Goal: Task Accomplishment & Management: Complete application form

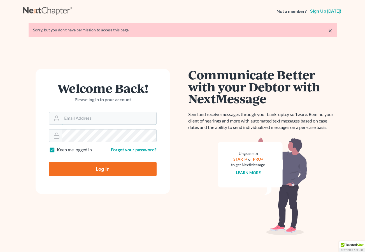
type input "[EMAIL_ADDRESS][DOMAIN_NAME]"
click at [100, 175] on input "Log In" at bounding box center [103, 169] width 108 height 14
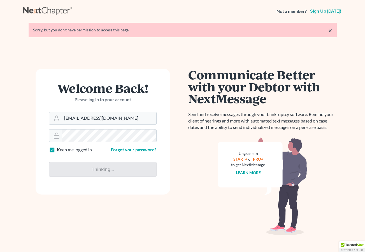
type input "Thinking..."
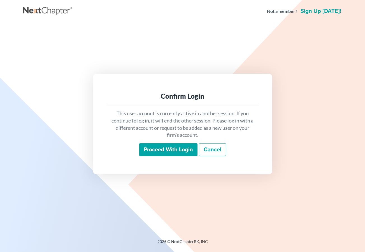
click at [167, 154] on input "Proceed with login" at bounding box center [168, 149] width 58 height 13
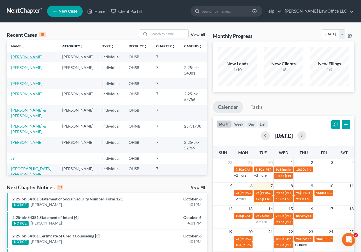
click at [22, 58] on link "Craig, Bridgette" at bounding box center [26, 56] width 31 height 5
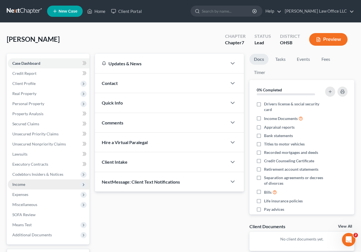
click at [31, 183] on span "Income" at bounding box center [49, 184] width 82 height 10
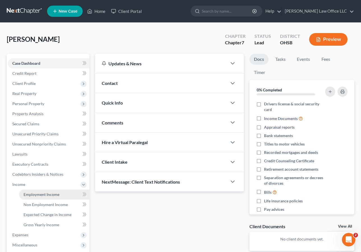
click at [37, 197] on link "Employment Income" at bounding box center [54, 194] width 70 height 10
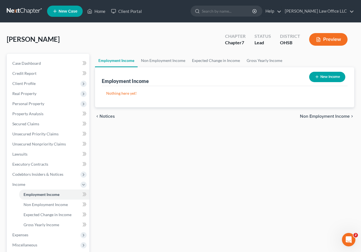
click at [319, 79] on button "New Income" at bounding box center [327, 77] width 36 height 10
select select "0"
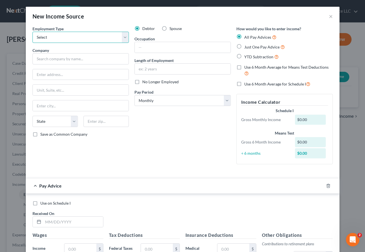
click at [122, 38] on select "Select Full or Part Time Employment Self Employment" at bounding box center [81, 37] width 96 height 11
select select "0"
click at [33, 32] on select "Select Full or Part Time Employment Self Employment" at bounding box center [81, 37] width 96 height 11
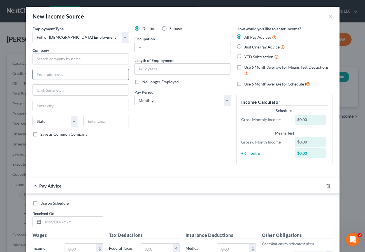
click at [63, 77] on input "text" at bounding box center [81, 74] width 96 height 11
click at [67, 65] on div "Employment Type * Select Full or Part Time Employment Self Employment Company *…" at bounding box center [81, 97] width 102 height 143
click at [67, 59] on input "text" at bounding box center [81, 58] width 96 height 11
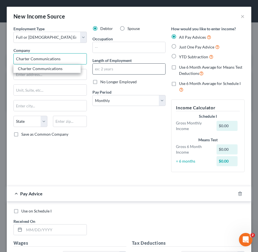
type input "Charter Communications"
click at [108, 71] on input "text" at bounding box center [129, 69] width 73 height 11
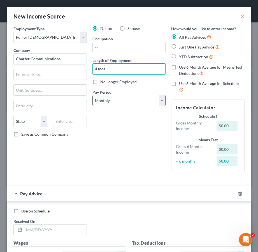
type input "4 mos"
click at [116, 100] on select "Select Monthly Twice Monthly Every Other Week Weekly" at bounding box center [129, 100] width 73 height 11
click at [159, 100] on select "Select Monthly Twice Monthly Every Other Week Weekly" at bounding box center [129, 100] width 73 height 11
select select "2"
click at [93, 95] on select "Select Monthly Twice Monthly Every Other Week Weekly" at bounding box center [129, 100] width 73 height 11
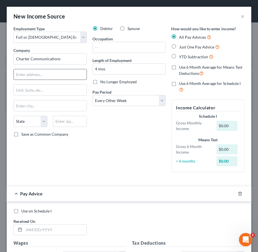
click at [25, 74] on input "text" at bounding box center [50, 74] width 73 height 11
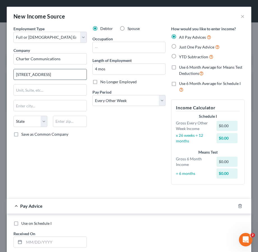
type input "7800 Crescent Executive Dr"
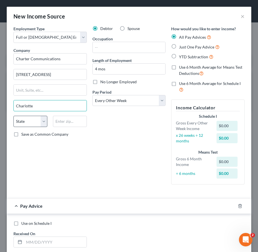
type input "Charlotte"
click at [23, 123] on select "State AL AK AR AZ CA CO CT DE DC FL GA GU HI ID IL IN IA KS KY LA ME MD MA MI M…" at bounding box center [30, 121] width 34 height 11
select select "28"
click at [23, 123] on select "State AL AK AR AZ CA CO CT DE DC FL GA GU HI ID IL IN IA KS KY LA ME MD MA MI M…" at bounding box center [30, 121] width 34 height 11
click at [68, 121] on input "text" at bounding box center [70, 121] width 34 height 11
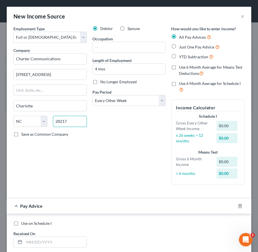
type input "28217"
click at [103, 128] on div "Debtor Spouse Occupation Length of Employment 4 mos No Longer Employed Pay Peri…" at bounding box center [129, 107] width 79 height 163
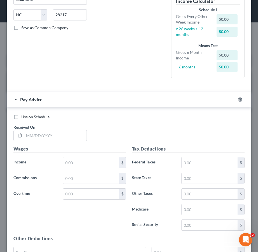
scroll to position [168, 0]
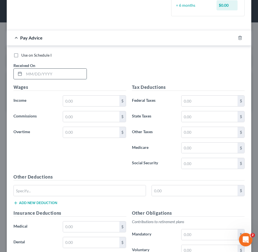
click at [37, 75] on input "text" at bounding box center [55, 74] width 63 height 11
type input "10/2/2025"
click at [81, 103] on input "text" at bounding box center [91, 101] width 56 height 11
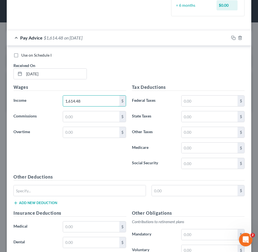
type input "1,614.48"
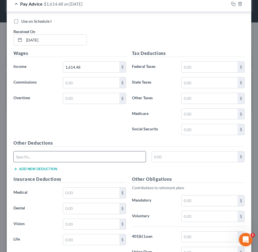
scroll to position [279, 0]
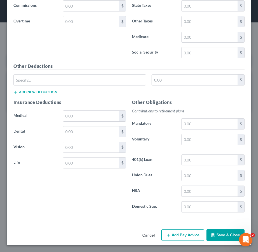
click at [172, 235] on button "Add Pay Advice" at bounding box center [182, 235] width 43 height 12
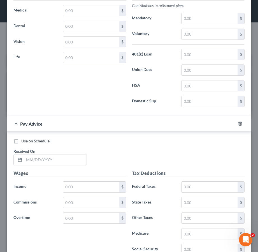
scroll to position [419, 0]
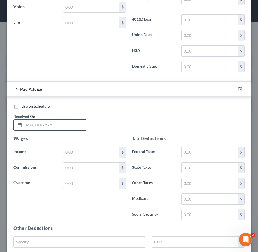
click at [34, 124] on input "text" at bounding box center [55, 125] width 63 height 11
type input "9/18/2025"
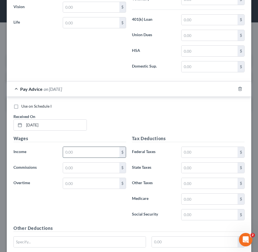
click at [72, 156] on input "text" at bounding box center [91, 152] width 56 height 11
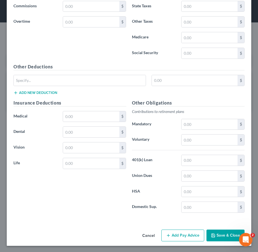
scroll to position [581, 0]
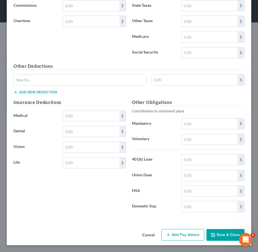
type input "2,027.16"
click at [171, 235] on button "Add Pay Advice" at bounding box center [182, 235] width 43 height 12
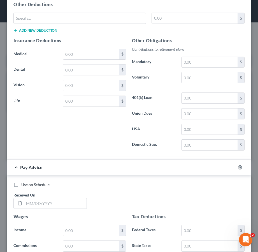
scroll to position [749, 0]
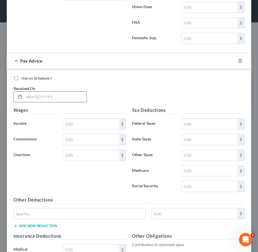
click at [43, 96] on input "text" at bounding box center [55, 97] width 63 height 11
type input "9/4/2025"
click at [74, 125] on input "text" at bounding box center [91, 124] width 56 height 11
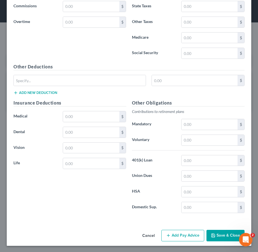
scroll to position [883, 0]
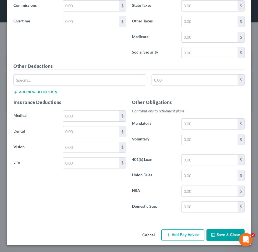
type input "1,805.14"
click at [183, 235] on button "Add Pay Advice" at bounding box center [182, 235] width 43 height 12
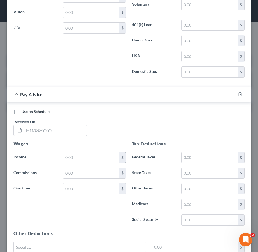
scroll to position [1051, 0]
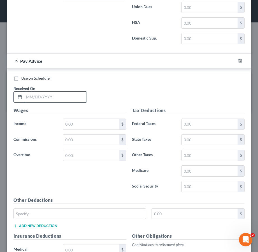
click at [40, 96] on input "text" at bounding box center [55, 97] width 63 height 11
type input "8/21/2025"
click at [80, 125] on input "text" at bounding box center [91, 124] width 56 height 11
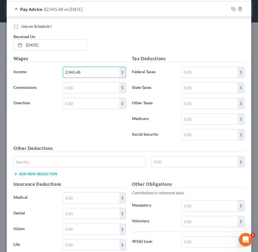
scroll to position [1185, 0]
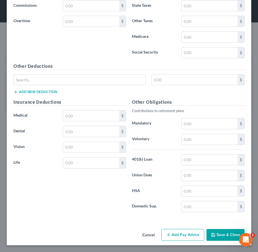
type input "2,945.48"
click at [222, 235] on button "Save & Close" at bounding box center [226, 235] width 38 height 12
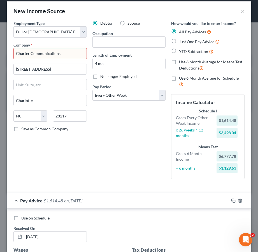
scroll to position [0, 0]
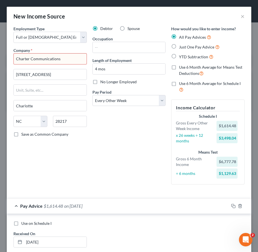
drag, startPoint x: 64, startPoint y: 57, endPoint x: 66, endPoint y: 59, distance: 3.3
click at [66, 59] on input "Charter Communications" at bounding box center [49, 58] width 73 height 11
click at [70, 70] on input "7800 Crescent Executive Dr" at bounding box center [50, 74] width 73 height 11
click at [65, 60] on input "Charter Communications" at bounding box center [49, 58] width 73 height 11
type input "Charter Communications LLC"
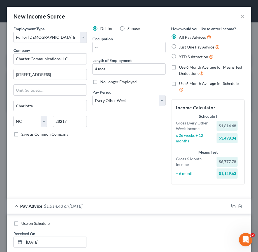
click at [115, 136] on div "Debtor Spouse Occupation Length of Employment 4 mos No Longer Employed Pay Peri…" at bounding box center [129, 107] width 79 height 163
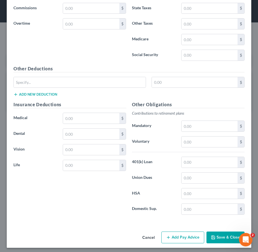
scroll to position [1185, 0]
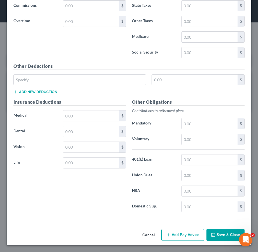
click at [217, 237] on button "Save & Close" at bounding box center [226, 235] width 38 height 12
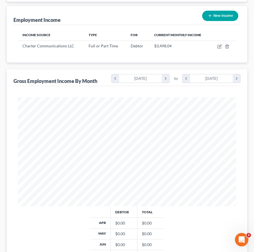
scroll to position [140, 0]
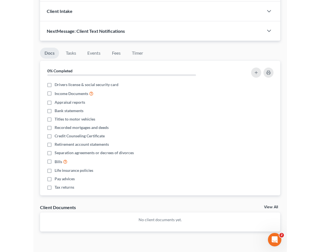
scroll to position [158, 0]
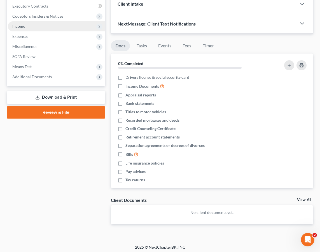
click at [22, 28] on span "Income" at bounding box center [18, 26] width 13 height 5
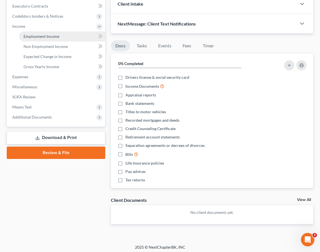
click at [33, 36] on span "Employment Income" at bounding box center [42, 36] width 36 height 5
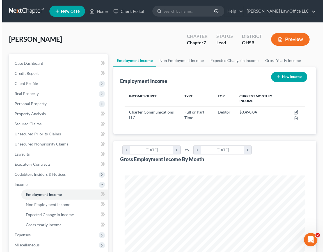
scroll to position [90, 192]
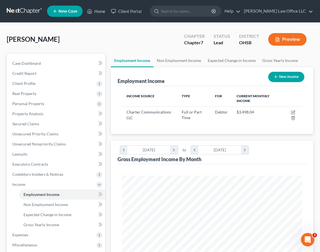
click at [285, 78] on button "New Income" at bounding box center [287, 77] width 36 height 10
select select "0"
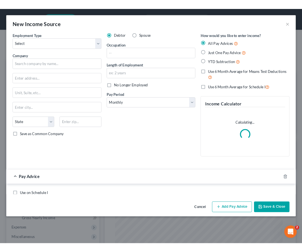
scroll to position [91, 195]
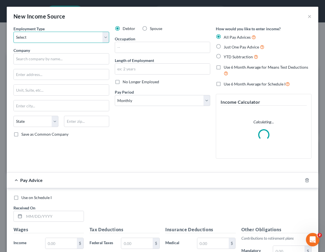
click at [46, 37] on select "Select Full or Part Time Employment Self Employment" at bounding box center [61, 37] width 96 height 11
select select "0"
click at [13, 32] on select "Select Full or Part Time Employment Self Employment" at bounding box center [61, 37] width 96 height 11
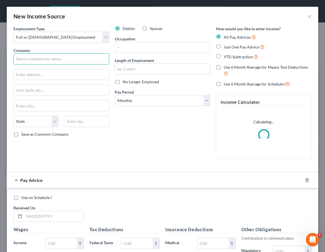
click at [43, 59] on input "text" at bounding box center [61, 58] width 96 height 11
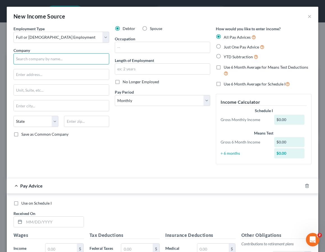
click at [42, 61] on input "text" at bounding box center [61, 58] width 96 height 11
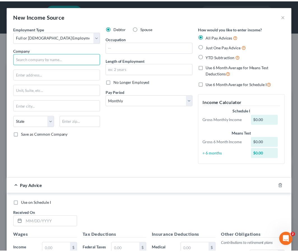
scroll to position [280224, 280130]
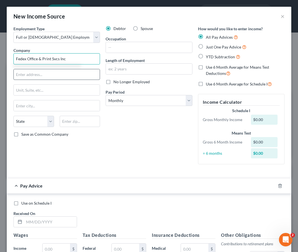
type input "Fedex Office & Print Svcs Inc"
click at [23, 75] on input "text" at bounding box center [57, 74] width 86 height 11
type input "7900 Legacy Dr"
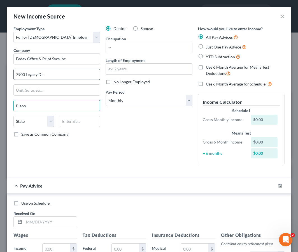
type input "Plano"
select select "45"
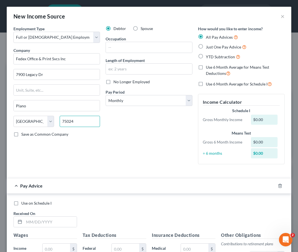
type input "75024"
click at [107, 116] on div "Debtor Spouse Occupation Length of Employment No Longer Employed Pay Period * S…" at bounding box center [149, 97] width 92 height 143
click at [117, 68] on input "text" at bounding box center [149, 69] width 86 height 11
click at [143, 138] on div "Debtor Spouse Occupation Length of Employment No Longer Employed Pay Period * S…" at bounding box center [149, 97] width 92 height 143
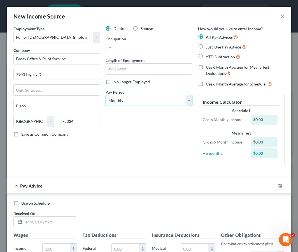
click at [129, 103] on select "Select Monthly Twice Monthly Every Other Week Weekly" at bounding box center [149, 100] width 87 height 11
select select "2"
click at [106, 95] on select "Select Monthly Twice Monthly Every Other Week Weekly" at bounding box center [149, 100] width 87 height 11
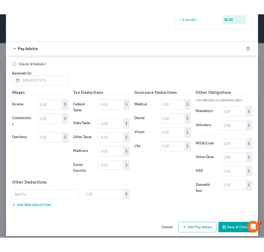
scroll to position [152, 0]
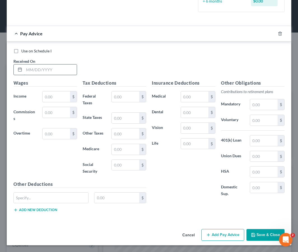
click at [37, 72] on input "text" at bounding box center [50, 69] width 53 height 11
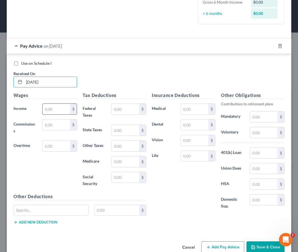
type input "5/29/2025"
click at [55, 110] on input "text" at bounding box center [56, 109] width 27 height 11
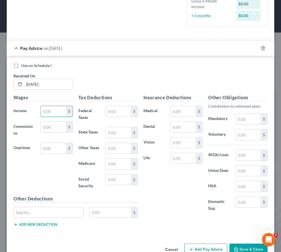
scroll to position [77, 165]
click at [48, 113] on input "text" at bounding box center [53, 111] width 25 height 11
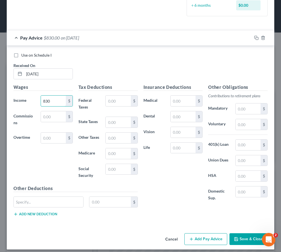
scroll to position [172, 0]
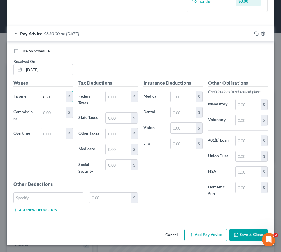
type input "830"
click at [195, 234] on button "Add Pay Advice" at bounding box center [205, 235] width 43 height 12
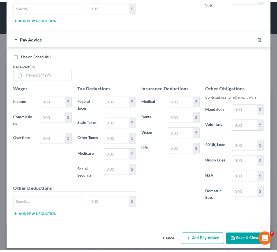
scroll to position [374, 0]
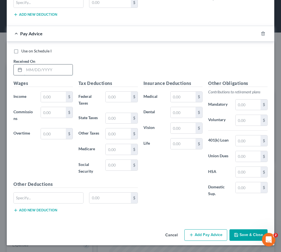
click at [29, 65] on input "text" at bounding box center [48, 69] width 48 height 11
type input "05/23/2025"
click at [47, 92] on input "text" at bounding box center [53, 97] width 25 height 11
type input "690.52"
click at [234, 234] on icon "button" at bounding box center [236, 235] width 4 height 4
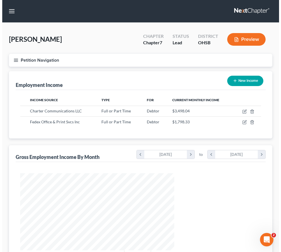
scroll to position [280231, 280144]
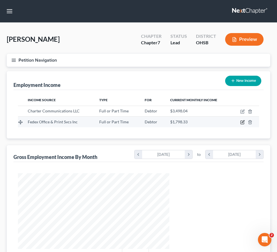
click at [245, 124] on icon "button" at bounding box center [242, 122] width 4 height 4
select select "0"
select select "45"
select select "2"
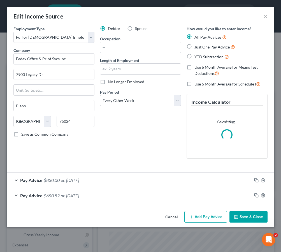
scroll to position [77, 165]
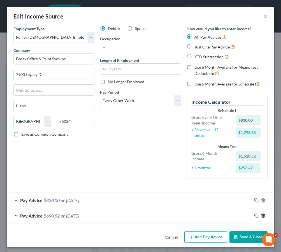
click at [261, 216] on icon "button" at bounding box center [263, 215] width 4 height 4
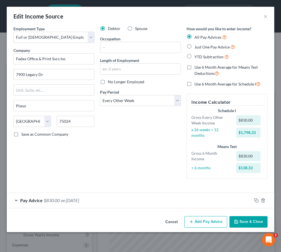
click at [208, 221] on button "Add Pay Advice" at bounding box center [205, 222] width 43 height 12
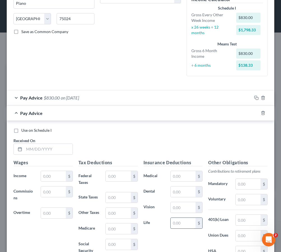
scroll to position [140, 0]
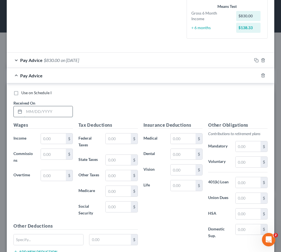
click at [49, 113] on input "text" at bounding box center [48, 111] width 48 height 11
type input "5/23/2025"
click at [52, 135] on input "text" at bounding box center [53, 138] width 25 height 11
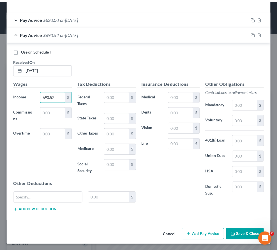
scroll to position [188, 0]
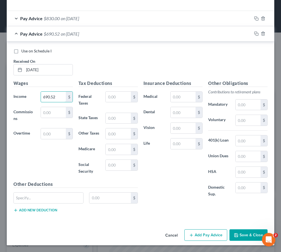
type input "690.52"
drag, startPoint x: 240, startPoint y: 235, endPoint x: 246, endPoint y: 226, distance: 10.9
click at [243, 232] on button "Save & Close" at bounding box center [249, 235] width 38 height 12
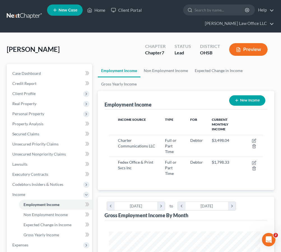
scroll to position [280231, 280144]
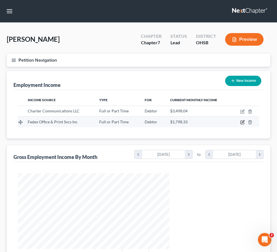
click at [245, 124] on icon "button" at bounding box center [242, 122] width 4 height 4
select select "0"
select select "45"
select select "2"
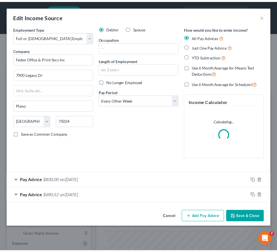
scroll to position [77, 165]
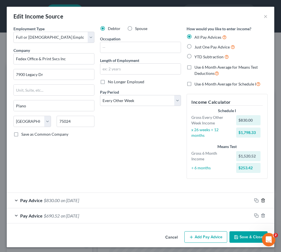
click at [263, 201] on line "button" at bounding box center [263, 200] width 0 height 1
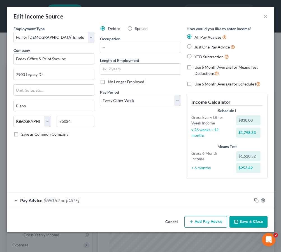
click at [238, 221] on icon "button" at bounding box center [236, 221] width 4 height 4
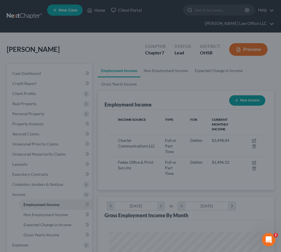
scroll to position [280231, 280144]
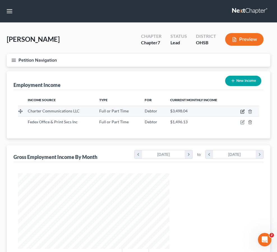
click at [244, 112] on icon "button" at bounding box center [243, 111] width 3 height 3
select select "0"
select select "28"
select select "2"
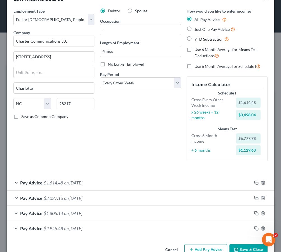
scroll to position [33, 0]
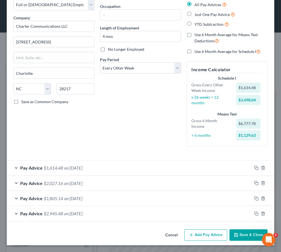
click at [210, 233] on button "Add Pay Advice" at bounding box center [205, 235] width 43 height 12
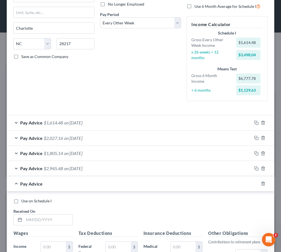
scroll to position [145, 0]
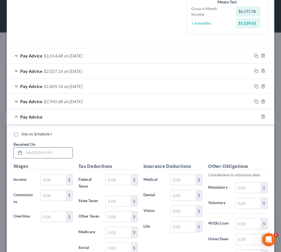
click at [46, 152] on input "text" at bounding box center [48, 152] width 48 height 11
type input "5/29/2025"
click at [59, 179] on input "text" at bounding box center [53, 180] width 25 height 11
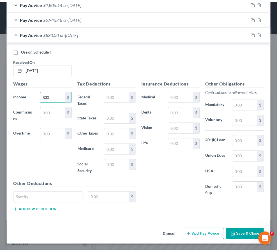
scroll to position [233, 0]
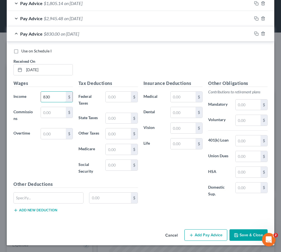
type input "830"
click at [243, 239] on button "Save & Close" at bounding box center [249, 235] width 38 height 12
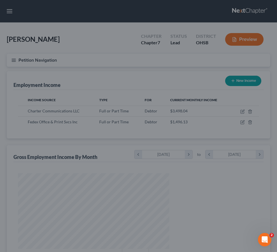
scroll to position [280231, 280144]
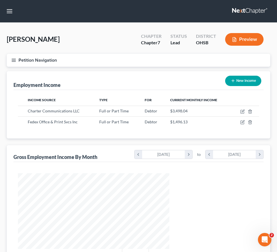
click at [107, 46] on div "Craig, Bridgette Upgraded Chapter Chapter 7 Status Lead District OHSB Preview" at bounding box center [138, 41] width 263 height 24
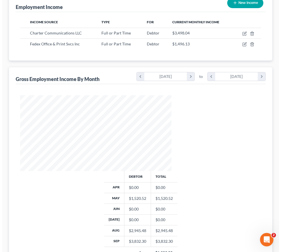
scroll to position [68, 0]
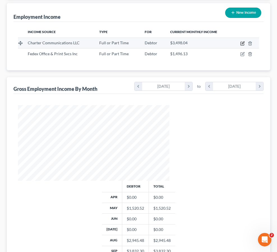
click at [245, 46] on icon "button" at bounding box center [242, 43] width 4 height 4
select select "0"
select select "28"
select select "2"
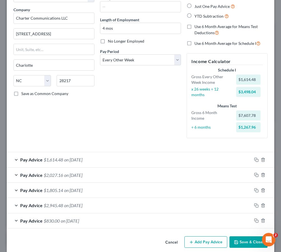
scroll to position [48, 0]
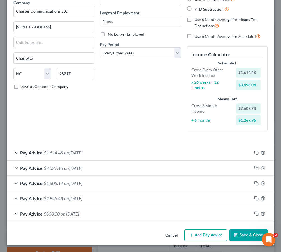
click at [201, 234] on button "Add Pay Advice" at bounding box center [205, 235] width 43 height 12
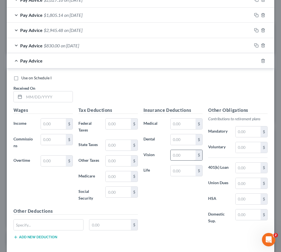
scroll to position [249, 0]
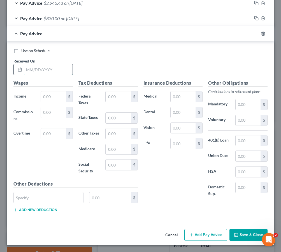
click at [34, 64] on input "text" at bounding box center [48, 69] width 48 height 11
type input "6/12/2025"
click at [48, 92] on input "text" at bounding box center [53, 96] width 25 height 11
type input "1,654"
click at [203, 235] on button "Add Pay Advice" at bounding box center [205, 235] width 43 height 12
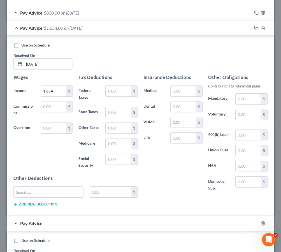
click at [162, 20] on div "Pay Advice $830.00 on 05/29/2025" at bounding box center [129, 12] width 245 height 15
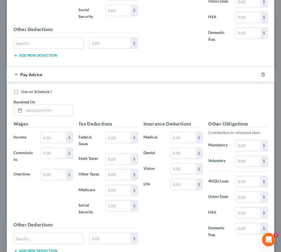
scroll to position [613, 0]
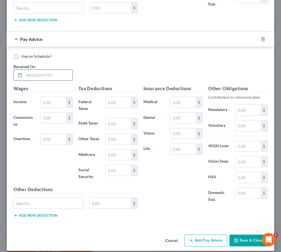
click at [53, 80] on input "text" at bounding box center [48, 75] width 48 height 11
type input "6/26/2025"
click at [51, 108] on input "text" at bounding box center [53, 102] width 25 height 11
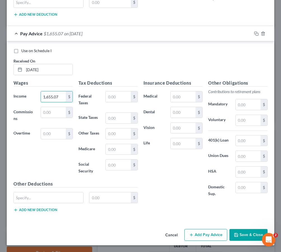
scroll to position [635, 0]
type input "1,655.07"
click at [203, 233] on button "Add Pay Advice" at bounding box center [205, 235] width 43 height 12
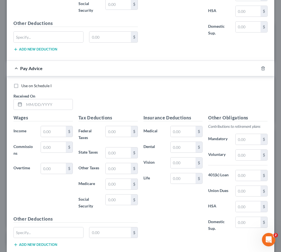
scroll to position [804, 0]
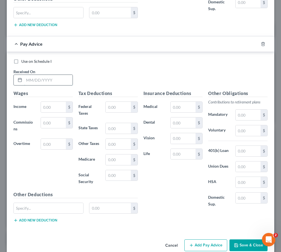
click at [32, 85] on input "text" at bounding box center [48, 80] width 48 height 11
type input "7/10/2025"
click at [59, 112] on input "text" at bounding box center [53, 107] width 25 height 11
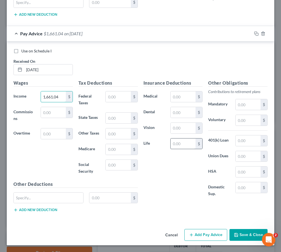
scroll to position [837, 0]
type input "1,661.04"
click at [206, 235] on button "Add Pay Advice" at bounding box center [205, 235] width 43 height 12
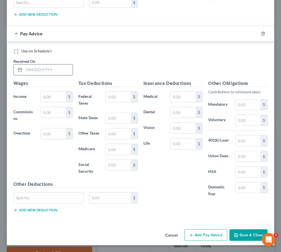
click at [32, 71] on input "text" at bounding box center [48, 69] width 48 height 11
type input "7/24/2025"
click at [47, 95] on input "text" at bounding box center [53, 97] width 25 height 11
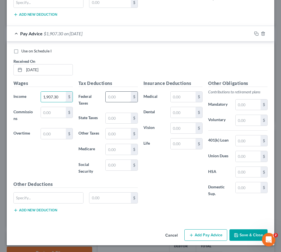
scroll to position [1038, 0]
type input "1,907.30"
click at [210, 235] on button "Add Pay Advice" at bounding box center [205, 235] width 43 height 12
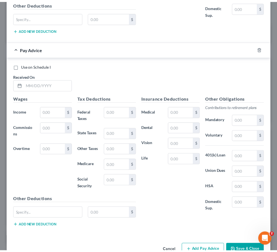
scroll to position [1239, 0]
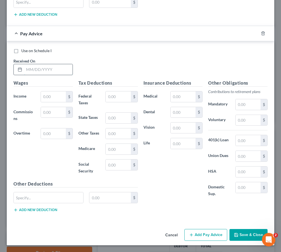
click at [41, 64] on input "text" at bounding box center [48, 69] width 48 height 11
type input "8/7/2025"
click at [46, 93] on input "text" at bounding box center [53, 96] width 25 height 11
type input "2,319.33"
click at [234, 233] on icon "button" at bounding box center [236, 235] width 4 height 4
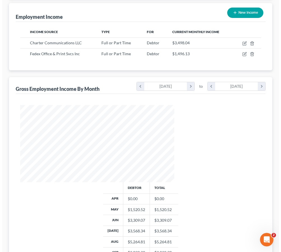
scroll to position [280231, 280144]
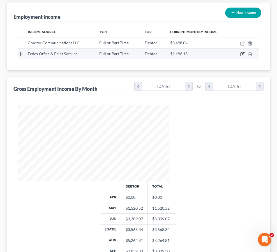
click at [245, 56] on icon "button" at bounding box center [242, 54] width 4 height 4
select select "0"
select select "45"
select select "2"
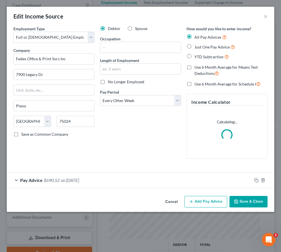
scroll to position [77, 165]
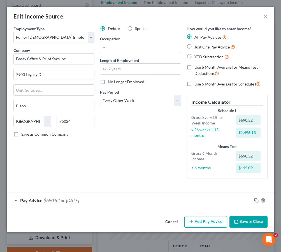
click at [219, 201] on div "Pay Advice $690.52 on 05/23/2025" at bounding box center [129, 200] width 245 height 15
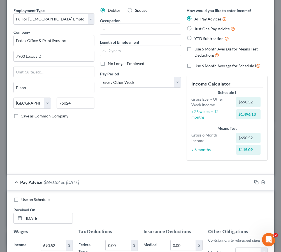
scroll to position [172, 0]
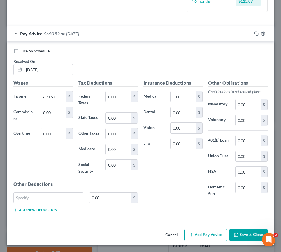
click at [200, 233] on button "Add Pay Advice" at bounding box center [205, 235] width 43 height 12
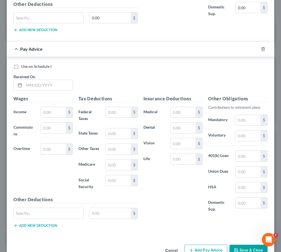
scroll to position [374, 0]
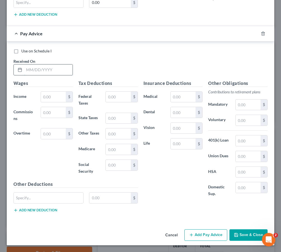
click at [34, 64] on input "text" at bounding box center [48, 69] width 48 height 11
type input "4/4/2025"
click at [50, 92] on input "text" at bounding box center [53, 97] width 25 height 11
type input "537.34"
click at [197, 234] on button "Add Pay Advice" at bounding box center [205, 235] width 43 height 12
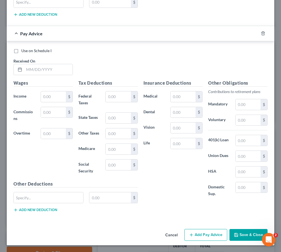
scroll to position [570, 0]
click at [35, 66] on input "text" at bounding box center [48, 69] width 48 height 11
type input "4/11/2025"
click at [50, 95] on input "text" at bounding box center [53, 96] width 25 height 11
type input "1,963.40"
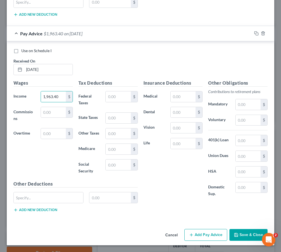
click at [200, 241] on button "Add Pay Advice" at bounding box center [205, 235] width 43 height 12
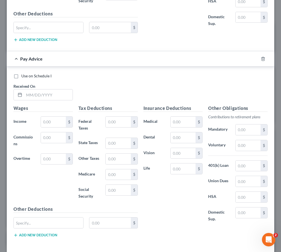
scroll to position [738, 0]
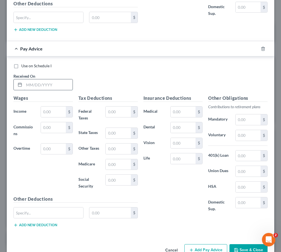
click at [31, 90] on input "text" at bounding box center [48, 84] width 48 height 11
click at [30, 90] on input "text" at bounding box center [48, 84] width 48 height 11
type input "04/18/2025"
click at [42, 117] on input "text" at bounding box center [53, 112] width 25 height 11
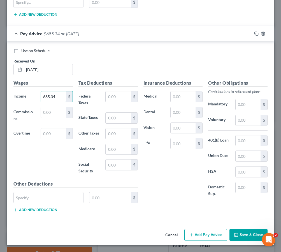
scroll to position [776, 0]
type input "685.34"
drag, startPoint x: 198, startPoint y: 234, endPoint x: 161, endPoint y: 194, distance: 54.2
click at [196, 231] on button "Add Pay Advice" at bounding box center [205, 235] width 43 height 12
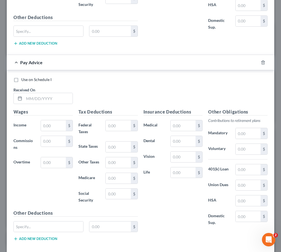
scroll to position [944, 0]
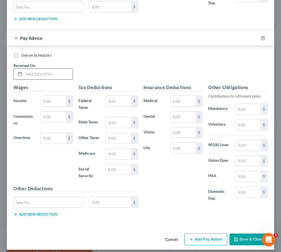
click at [37, 79] on input "text" at bounding box center [48, 74] width 48 height 11
type input "4/25/2025"
click at [51, 107] on input "text" at bounding box center [53, 101] width 25 height 11
type input "367.60"
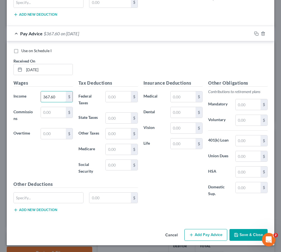
scroll to position [977, 0]
click at [202, 238] on button "Add Pay Advice" at bounding box center [205, 235] width 43 height 12
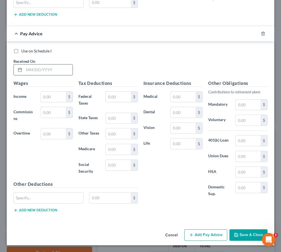
click at [34, 64] on input "text" at bounding box center [48, 69] width 48 height 11
type input "5/2/2025"
click at [44, 92] on input "text" at bounding box center [53, 97] width 25 height 11
type input "625.14"
click at [105, 63] on div "Use on Schedule I Received On * 5/2/2025" at bounding box center [141, 64] width 260 height 32
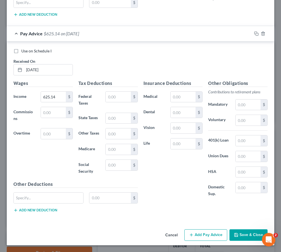
click at [210, 235] on button "Add Pay Advice" at bounding box center [205, 235] width 43 height 12
click at [33, 66] on input "text" at bounding box center [48, 69] width 48 height 11
type input "5/9/2025"
click at [44, 92] on input "text" at bounding box center [53, 97] width 25 height 11
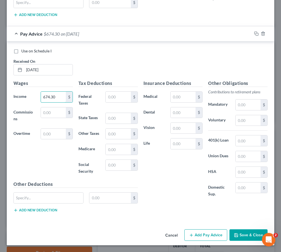
type input "674.30"
click at [193, 232] on button "Add Pay Advice" at bounding box center [205, 235] width 43 height 12
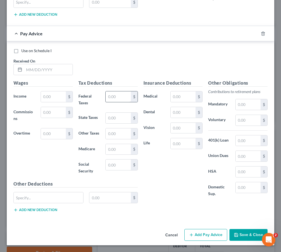
scroll to position [1547, 0]
click at [33, 75] on input "text" at bounding box center [48, 69] width 48 height 11
type input "5/16/2025"
click at [47, 102] on input "text" at bounding box center [53, 96] width 25 height 11
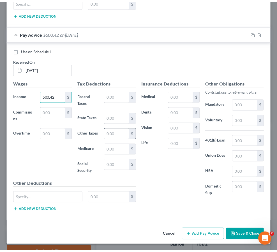
scroll to position [1580, 0]
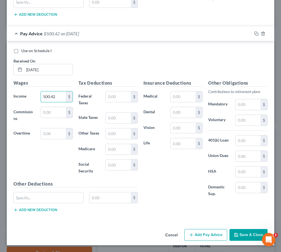
type input "500.42"
click at [235, 234] on icon "button" at bounding box center [236, 234] width 3 height 3
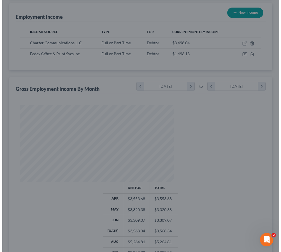
scroll to position [280231, 280144]
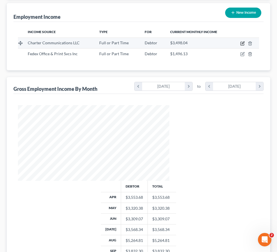
click at [245, 46] on icon "button" at bounding box center [242, 43] width 4 height 4
select select "0"
select select "28"
select select "2"
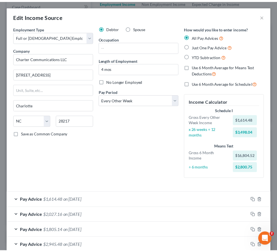
scroll to position [0, 0]
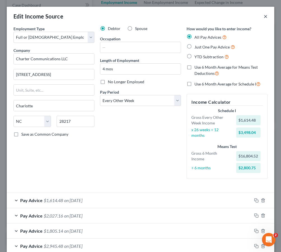
click at [264, 16] on button "×" at bounding box center [266, 16] width 4 height 7
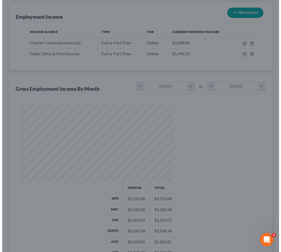
scroll to position [280231, 280144]
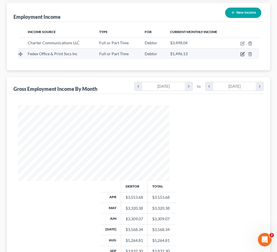
click at [245, 56] on icon "button" at bounding box center [242, 54] width 4 height 4
select select "0"
select select "45"
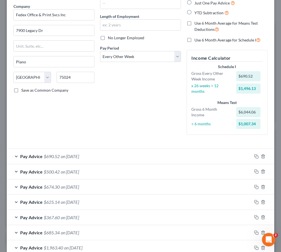
scroll to position [0, 0]
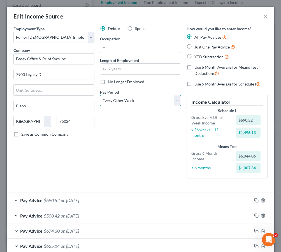
click at [175, 100] on select "Select Monthly Twice Monthly Every Other Week Weekly" at bounding box center [140, 100] width 81 height 11
select select "3"
click at [100, 95] on select "Select Monthly Twice Monthly Every Other Week Weekly" at bounding box center [140, 100] width 81 height 11
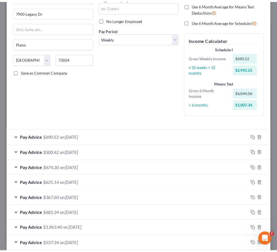
scroll to position [92, 0]
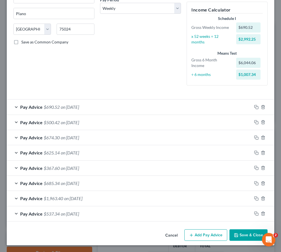
click at [236, 238] on button "Save & Close" at bounding box center [249, 235] width 38 height 12
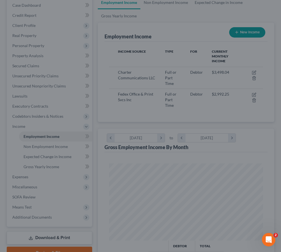
scroll to position [280231, 280144]
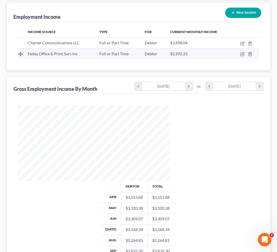
click at [216, 59] on td "$2,992.25" at bounding box center [199, 53] width 66 height 11
click at [245, 56] on icon "button" at bounding box center [242, 54] width 4 height 4
select select "0"
select select "45"
select select "3"
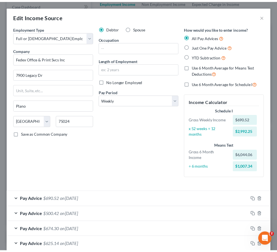
scroll to position [92, 0]
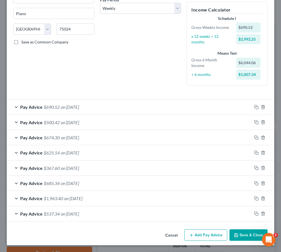
drag, startPoint x: 239, startPoint y: 230, endPoint x: 237, endPoint y: 223, distance: 7.9
click at [239, 230] on button "Save & Close" at bounding box center [249, 235] width 38 height 12
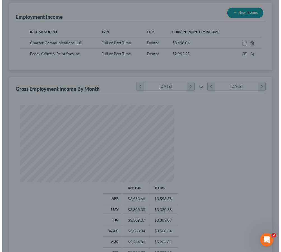
scroll to position [280231, 280144]
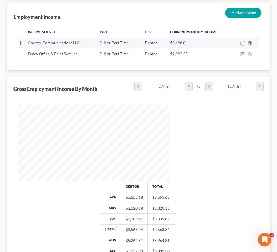
click at [245, 46] on icon "button" at bounding box center [242, 43] width 4 height 4
select select "0"
select select "28"
select select "2"
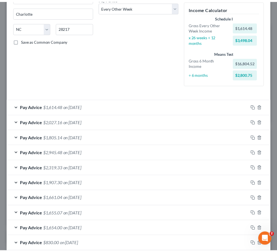
scroll to position [124, 0]
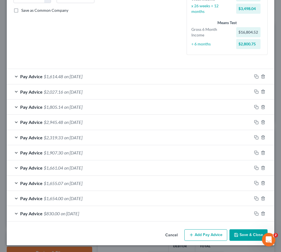
drag, startPoint x: 234, startPoint y: 238, endPoint x: 236, endPoint y: 226, distance: 11.9
click at [236, 233] on button "Save & Close" at bounding box center [249, 235] width 38 height 12
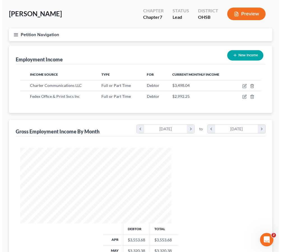
scroll to position [12, 0]
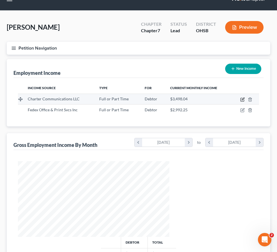
click at [245, 102] on icon "button" at bounding box center [242, 99] width 4 height 4
select select "0"
select select "28"
select select "2"
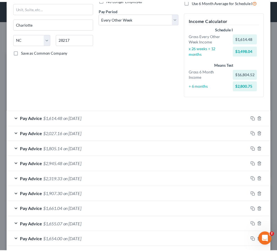
scroll to position [124, 0]
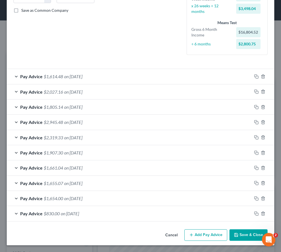
click at [246, 236] on button "Save & Close" at bounding box center [249, 235] width 38 height 12
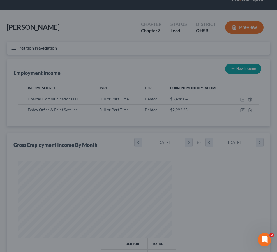
scroll to position [280231, 280144]
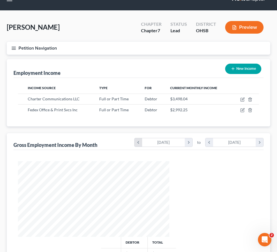
click at [135, 147] on icon "chevron_left" at bounding box center [139, 142] width 8 height 8
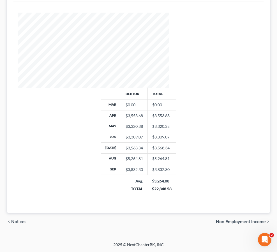
scroll to position [96, 0]
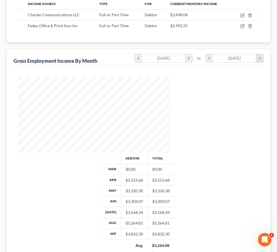
click at [256, 63] on icon "chevron_right" at bounding box center [260, 58] width 8 height 8
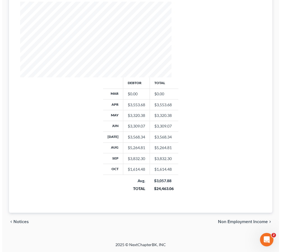
scroll to position [68, 0]
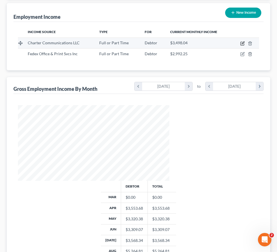
click at [245, 46] on icon "button" at bounding box center [242, 43] width 4 height 4
select select "0"
select select "28"
select select "2"
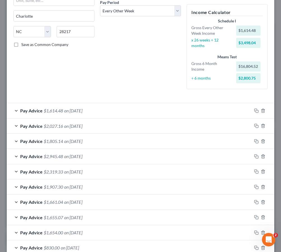
scroll to position [124, 0]
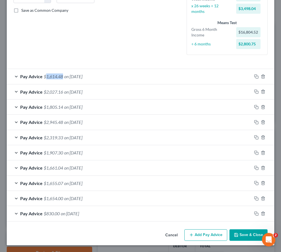
drag, startPoint x: 63, startPoint y: 77, endPoint x: 47, endPoint y: 77, distance: 16.3
click at [47, 77] on span "$1,614.48" at bounding box center [53, 76] width 19 height 5
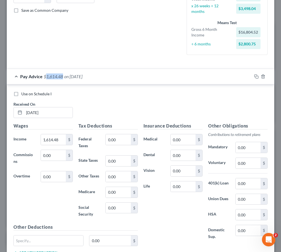
copy span "1,614.48"
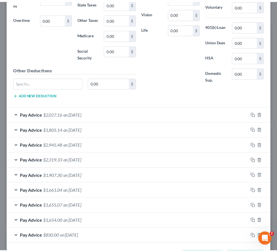
scroll to position [310, 0]
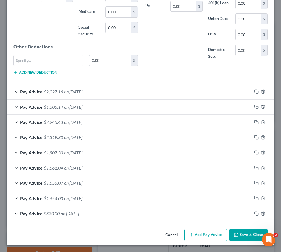
drag, startPoint x: 233, startPoint y: 236, endPoint x: 236, endPoint y: 234, distance: 3.7
click at [235, 236] on button "Save & Close" at bounding box center [249, 235] width 38 height 12
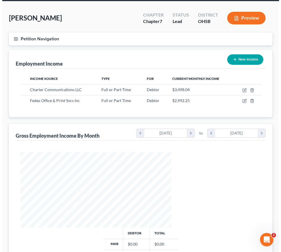
scroll to position [0, 0]
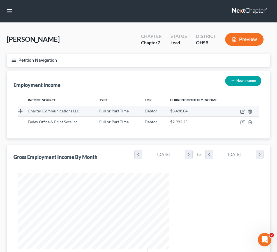
click at [245, 114] on icon "button" at bounding box center [242, 111] width 4 height 4
select select "0"
select select "28"
select select "2"
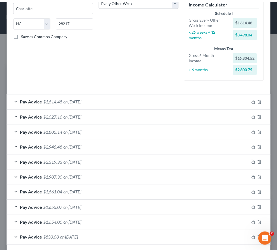
scroll to position [112, 0]
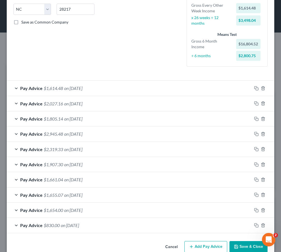
drag, startPoint x: 243, startPoint y: 245, endPoint x: 242, endPoint y: 239, distance: 5.4
click at [243, 240] on div "Cancel Add Pay Advice Save & Close" at bounding box center [141, 248] width 268 height 19
click at [249, 242] on button "Save & Close" at bounding box center [249, 247] width 38 height 12
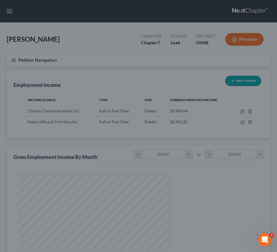
scroll to position [280231, 280144]
